Goal: Find specific page/section: Find specific page/section

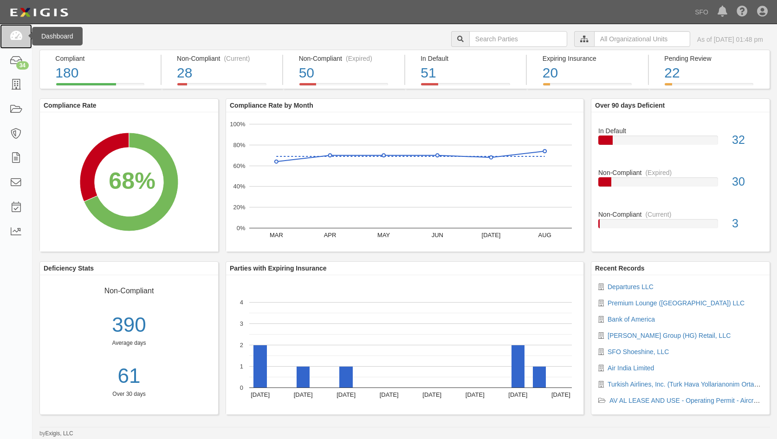
click at [22, 37] on icon at bounding box center [15, 36] width 13 height 11
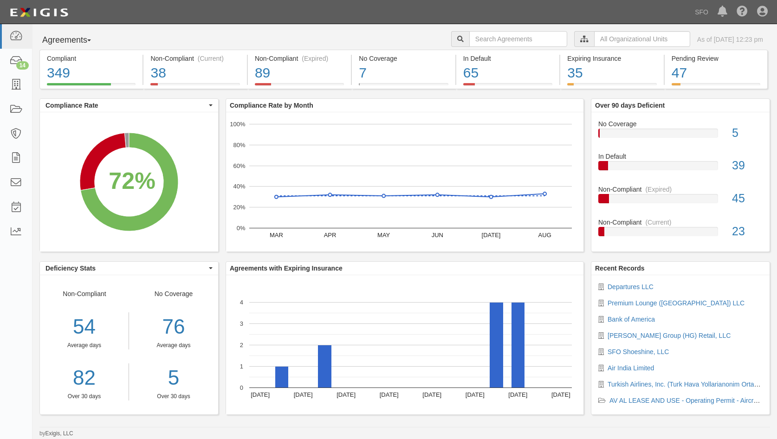
click at [56, 35] on button "Agreements" at bounding box center [74, 40] width 70 height 19
click at [60, 57] on link "Parties" at bounding box center [76, 59] width 73 height 12
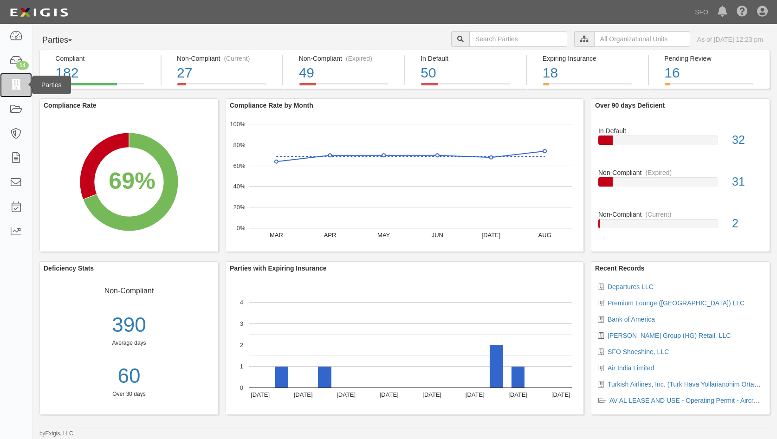
click at [15, 78] on link at bounding box center [16, 85] width 32 height 25
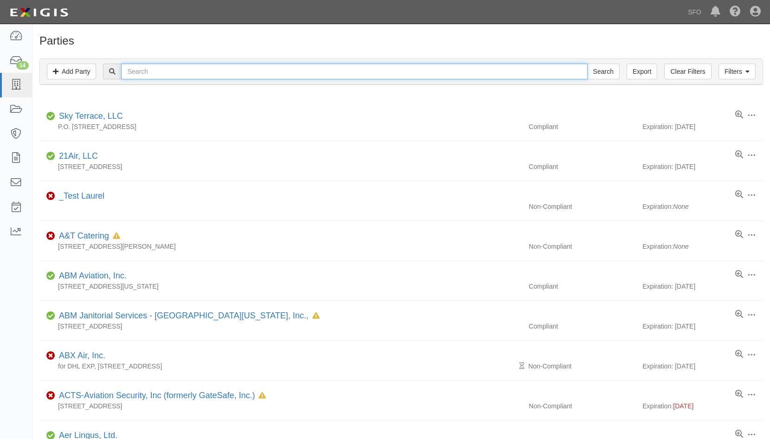
click at [205, 65] on input "text" at bounding box center [354, 72] width 466 height 16
type input "b"
type input "nippon cargo"
click at [587, 64] on input "Search" at bounding box center [603, 72] width 32 height 16
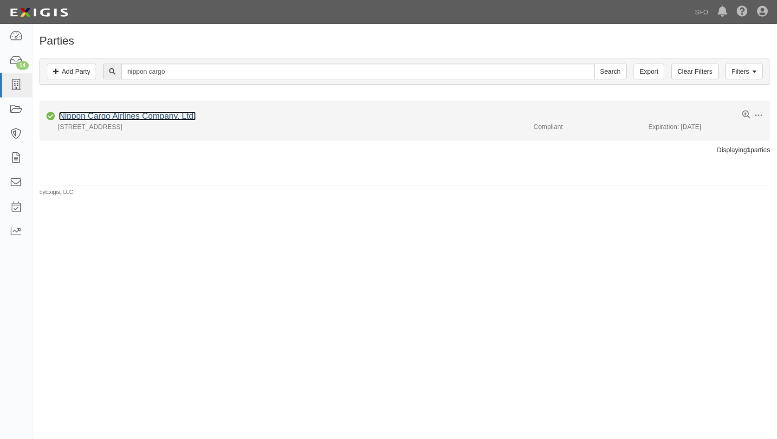
click at [177, 115] on link "Nippon Cargo Airlines Company, Ltd." at bounding box center [127, 115] width 137 height 9
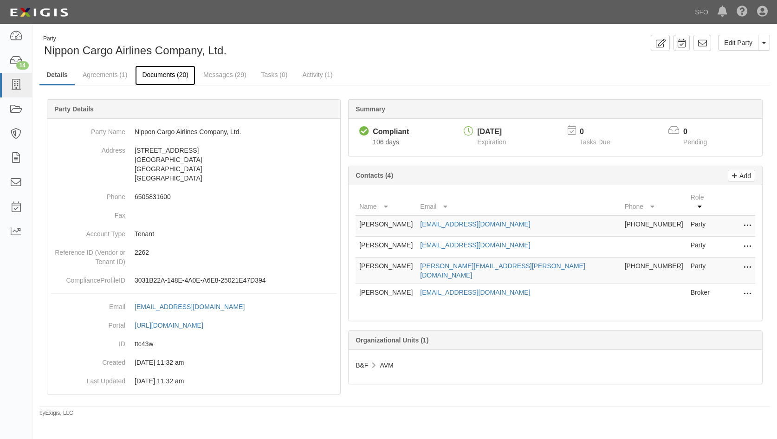
click at [180, 71] on link "Documents (20)" at bounding box center [165, 75] width 60 height 20
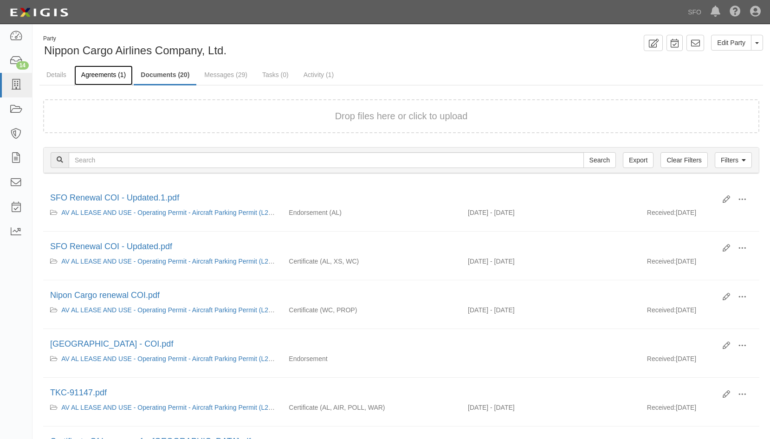
click at [86, 73] on link "Agreements (1)" at bounding box center [103, 75] width 58 height 20
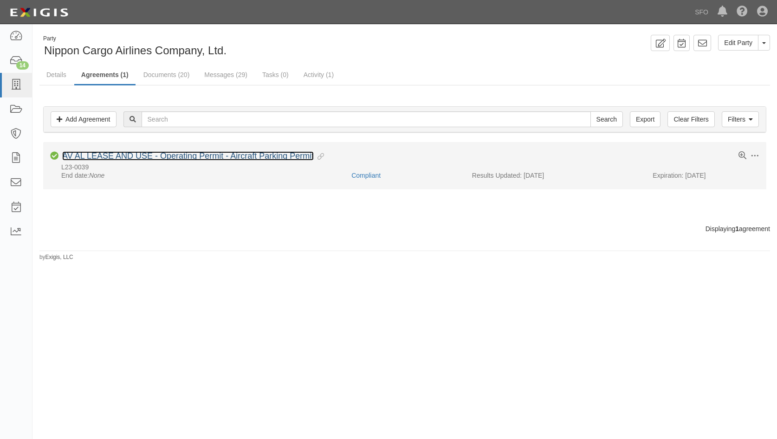
click at [129, 155] on link "AV AL LEASE AND USE - Operating Permit - Aircraft Parking Permit" at bounding box center [187, 155] width 251 height 9
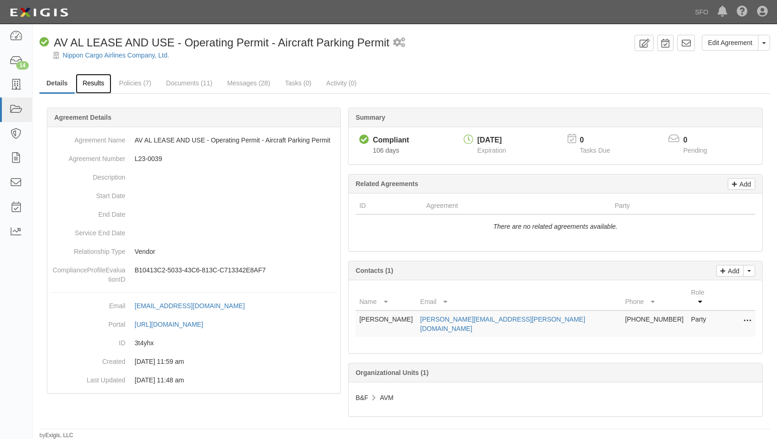
click at [101, 88] on link "Results" at bounding box center [94, 84] width 36 height 20
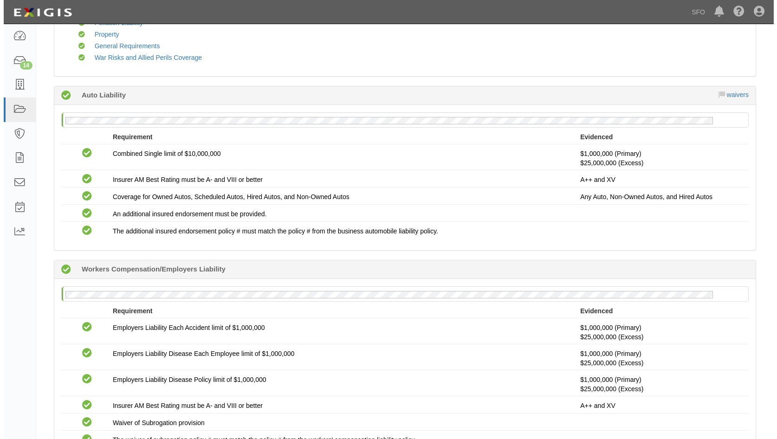
scroll to position [278, 0]
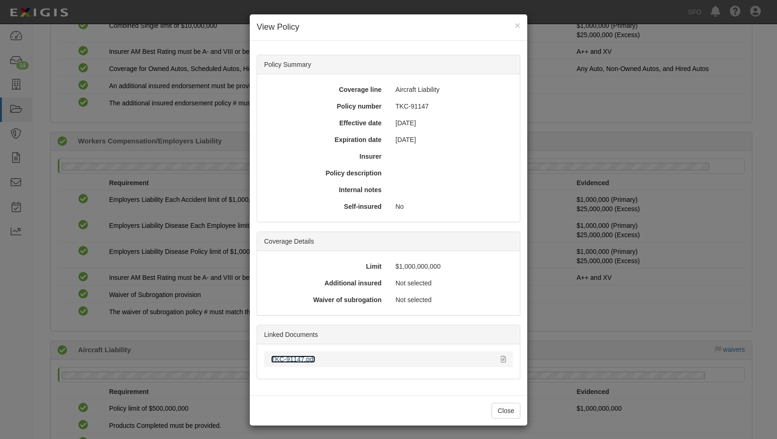
click at [301, 362] on link "TKC-91147.pdf" at bounding box center [293, 358] width 44 height 7
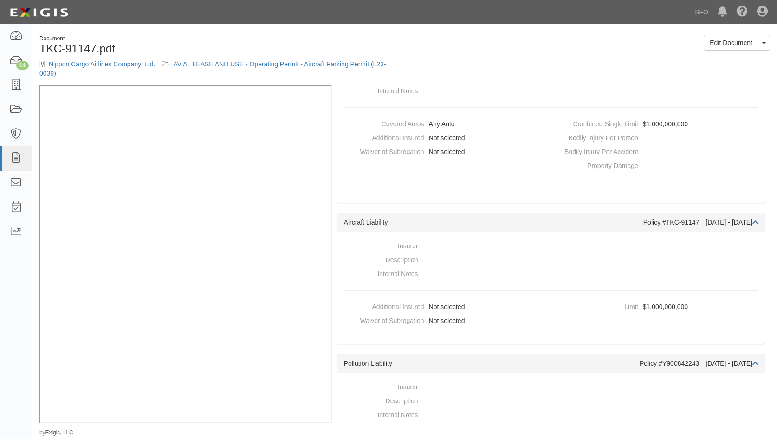
scroll to position [232, 0]
click at [84, 67] on link "Nippon Cargo Airlines Company, Ltd." at bounding box center [102, 63] width 106 height 7
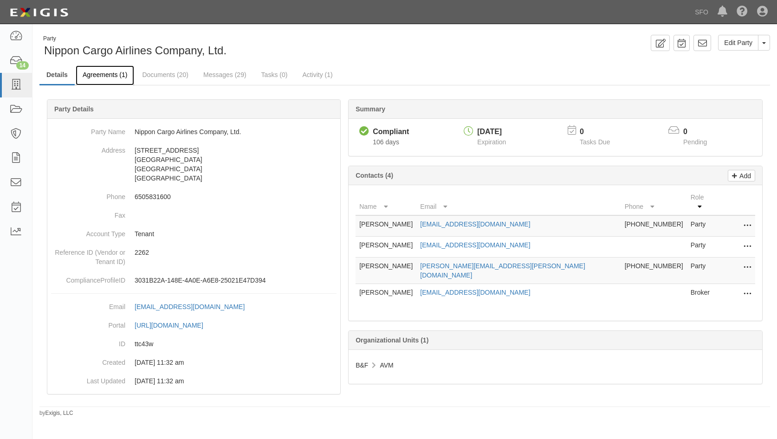
click at [120, 80] on link "Agreements (1)" at bounding box center [105, 75] width 58 height 20
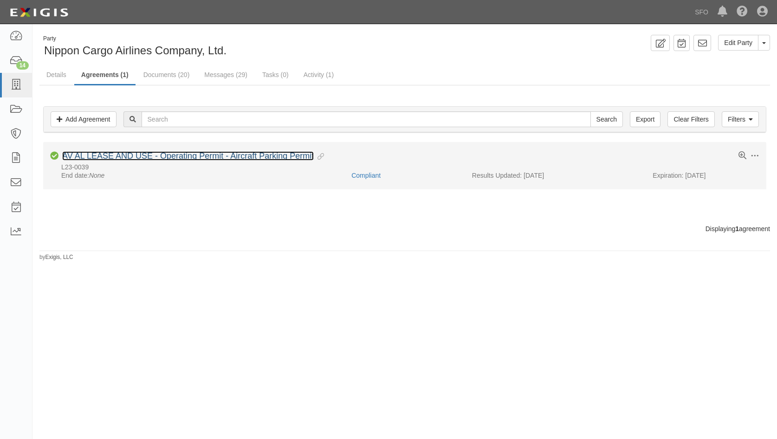
click at [110, 155] on link "AV AL LEASE AND USE - Operating Permit - Aircraft Parking Permit" at bounding box center [187, 155] width 251 height 9
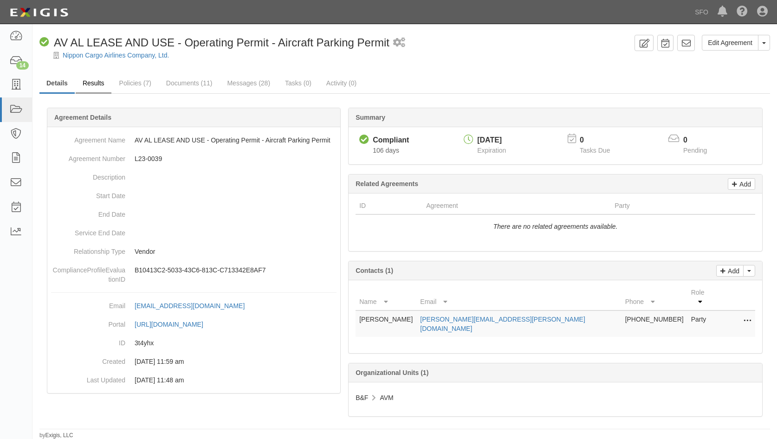
drag, startPoint x: 102, startPoint y: 72, endPoint x: 97, endPoint y: 84, distance: 13.1
click at [101, 72] on div "Edit Agreement Toggle Agreement Dropdown View Audit Trail Archive Agreement Pla…" at bounding box center [404, 237] width 744 height 405
click at [97, 84] on link "Results" at bounding box center [94, 84] width 36 height 20
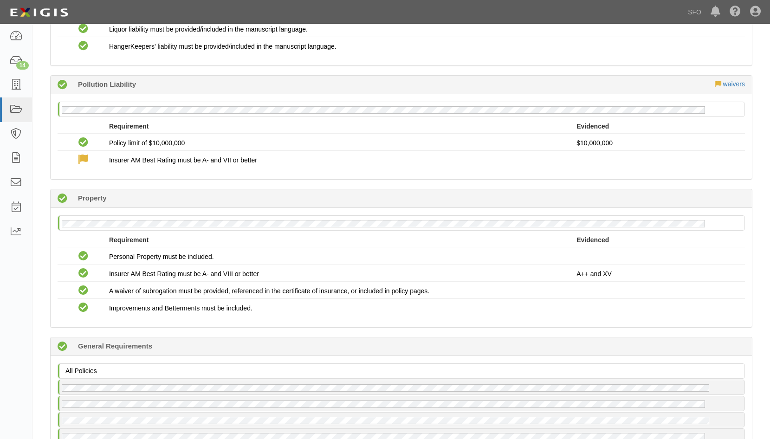
scroll to position [835, 0]
